Goal: Navigation & Orientation: Find specific page/section

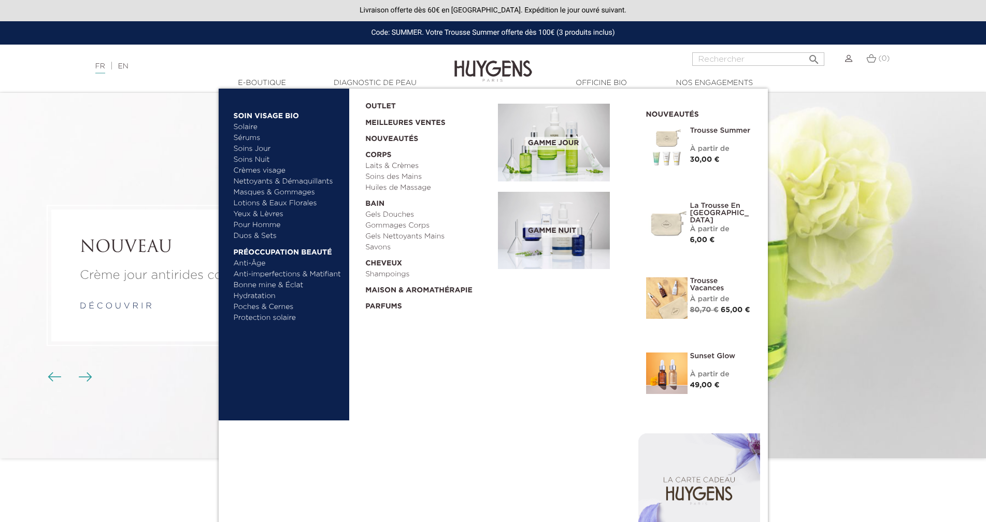
click at [243, 129] on link "Solaire" at bounding box center [288, 127] width 108 height 11
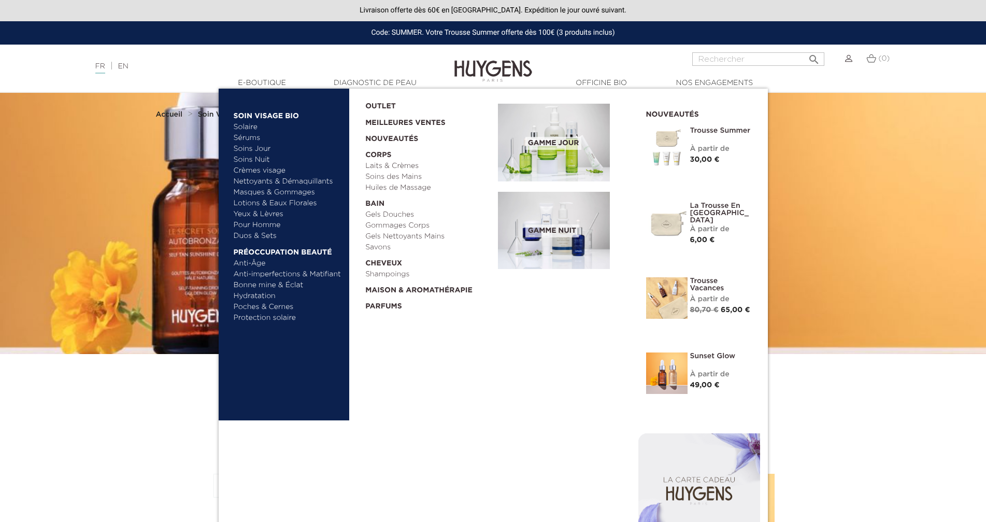
click at [262, 224] on link "Pour Homme" at bounding box center [288, 225] width 108 height 11
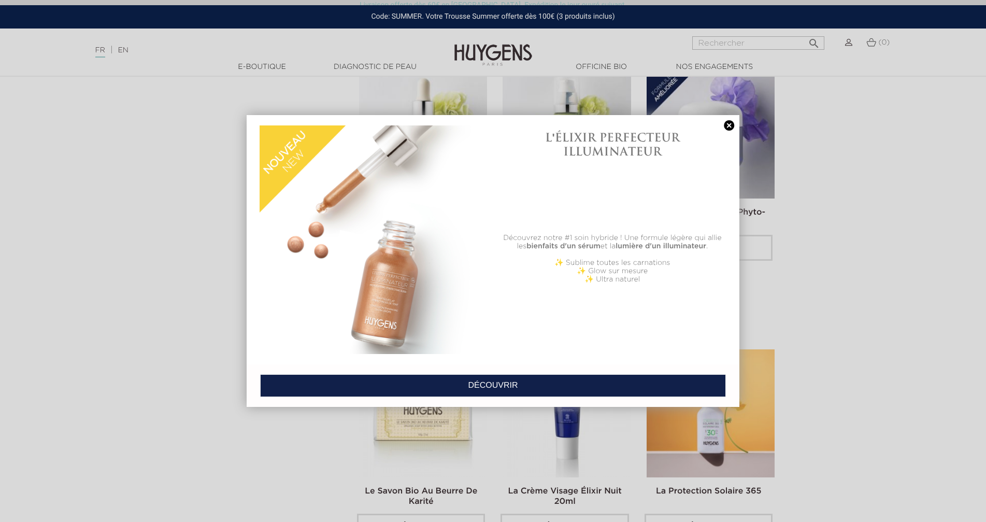
scroll to position [1096, 0]
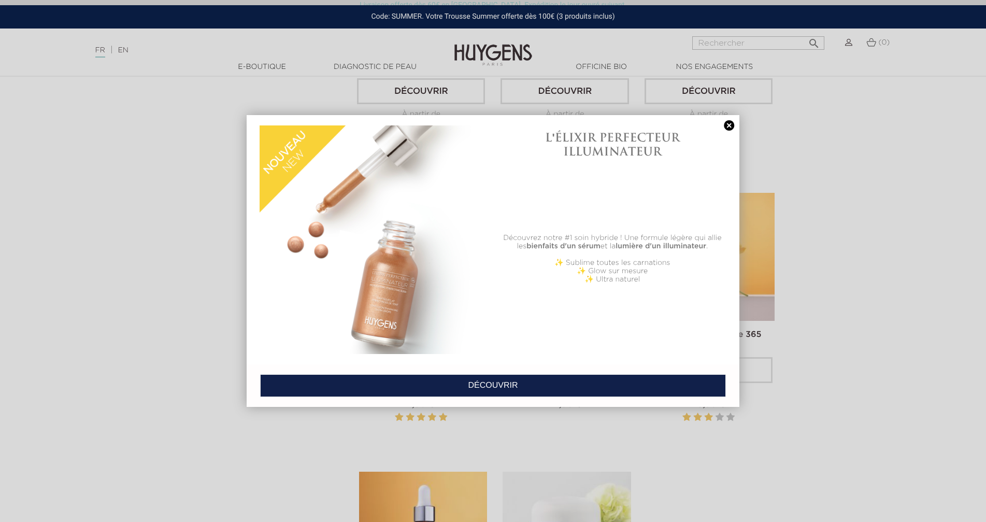
click at [728, 123] on link at bounding box center [729, 125] width 15 height 11
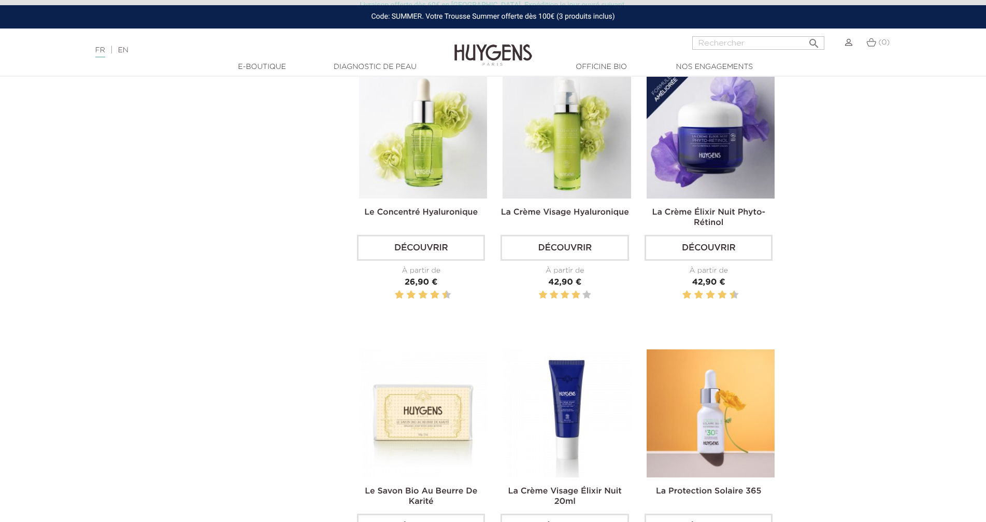
scroll to position [861, 0]
